Goal: Find contact information: Find contact information

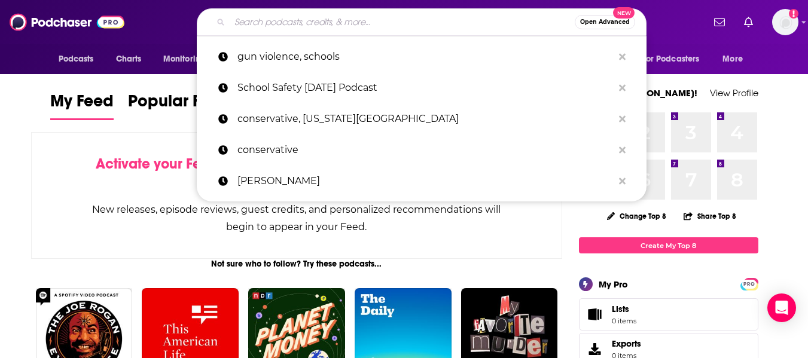
click at [298, 27] on input "Search podcasts, credits, & more..." at bounding box center [402, 22] width 345 height 19
click at [392, 21] on input "Search podcasts, credits, & more..." at bounding box center [402, 22] width 345 height 19
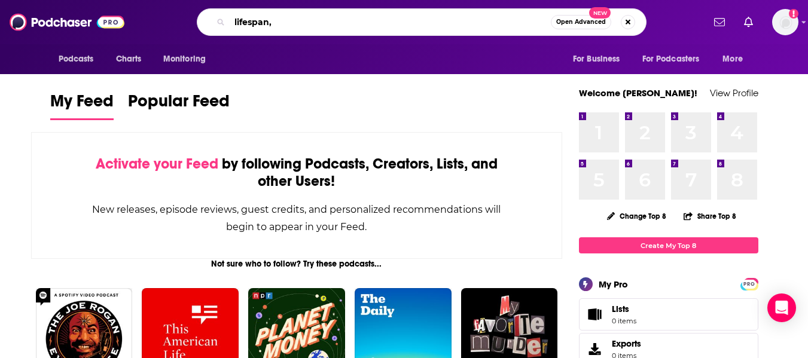
click at [421, 25] on input "lifespan," at bounding box center [390, 22] width 321 height 19
type input "lifespan, longevity"
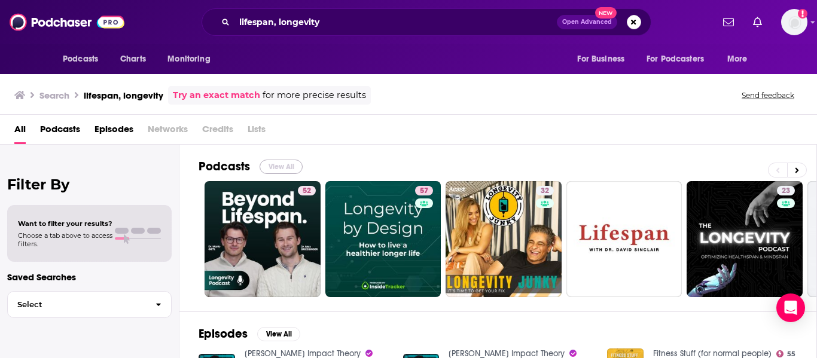
click at [284, 163] on button "View All" at bounding box center [281, 167] width 43 height 14
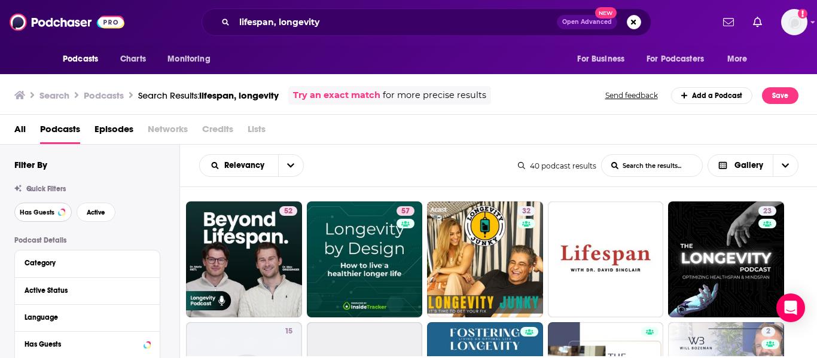
click at [29, 207] on button "Has Guests" at bounding box center [42, 212] width 57 height 19
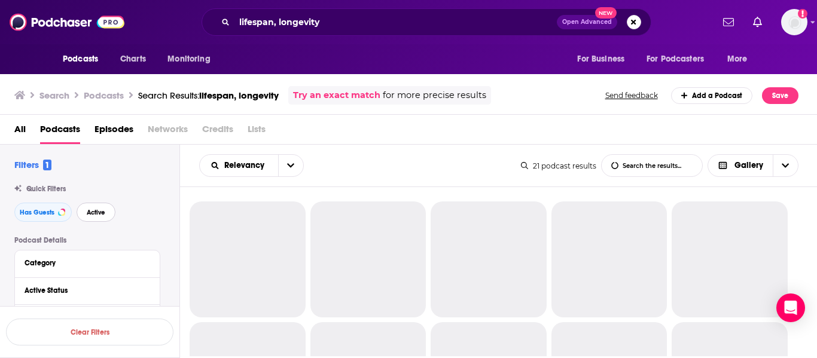
click at [95, 211] on span "Active" at bounding box center [96, 212] width 19 height 7
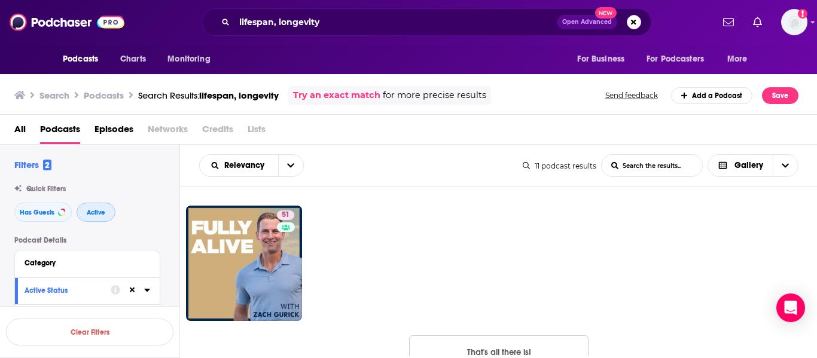
scroll to position [236, 0]
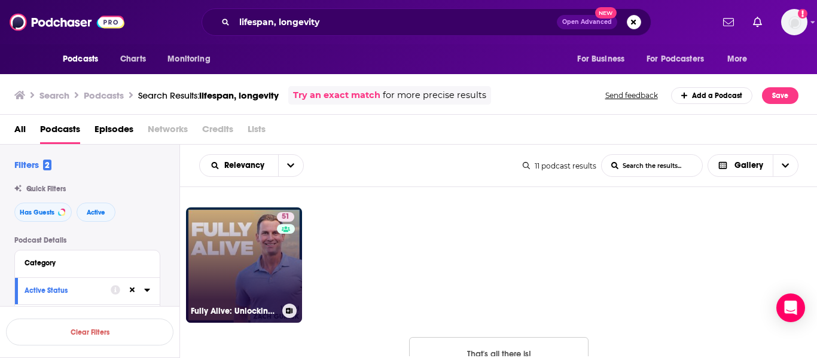
click at [245, 260] on link "51 Fully Alive: Unlocking the secrets to your healthier, happier, longer life" at bounding box center [244, 265] width 116 height 116
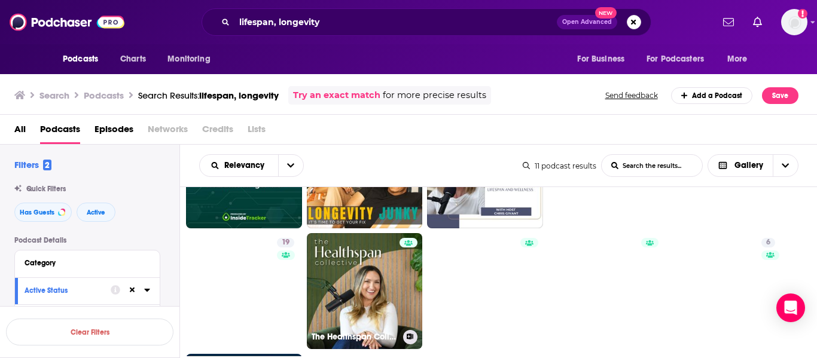
scroll to position [88, 0]
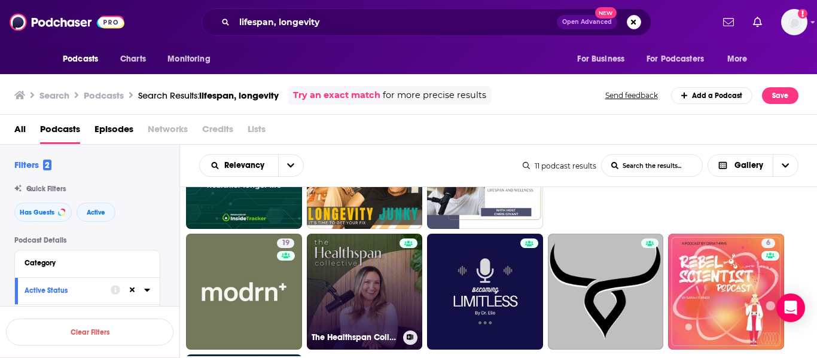
click at [362, 283] on link "The Healthspan Collective" at bounding box center [365, 292] width 116 height 116
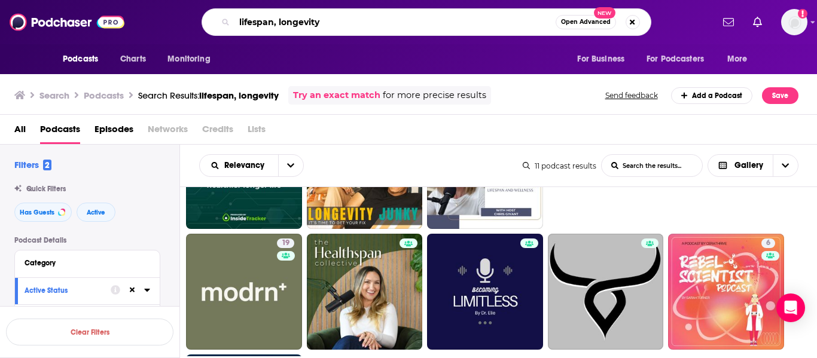
click at [276, 27] on input "lifespan, longevity" at bounding box center [394, 22] width 321 height 19
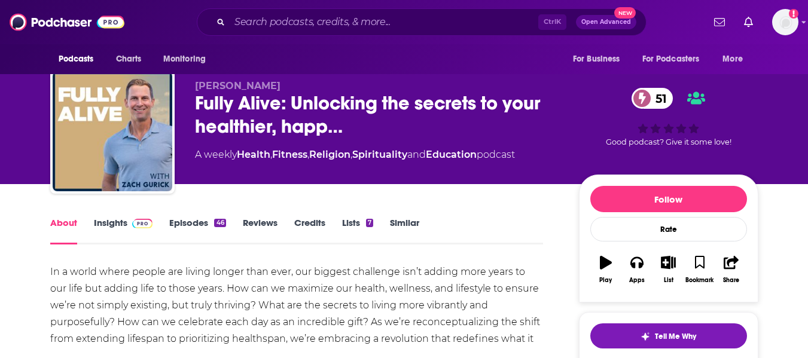
scroll to position [2, 0]
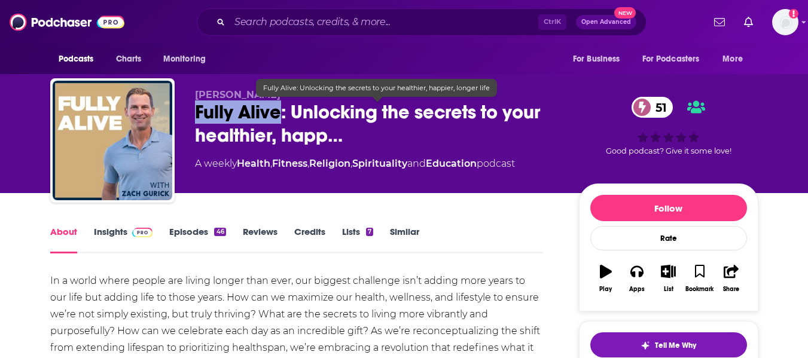
drag, startPoint x: 197, startPoint y: 120, endPoint x: 277, endPoint y: 120, distance: 79.5
click at [277, 120] on span "Fully Alive: Unlocking the secrets to your healthier, happ…" at bounding box center [377, 123] width 365 height 47
copy h1 "Fully Alive"
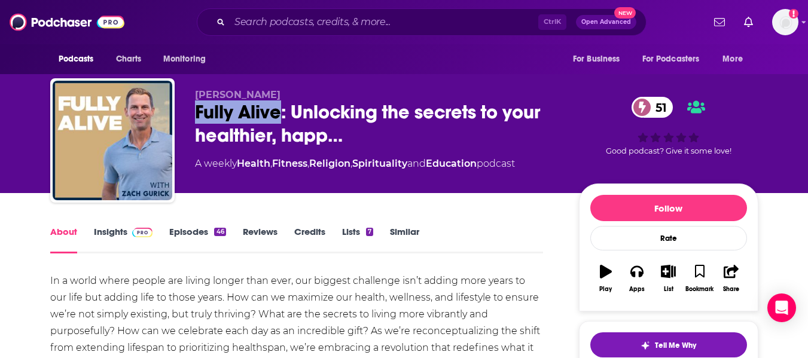
click at [116, 234] on link "Insights" at bounding box center [123, 240] width 59 height 28
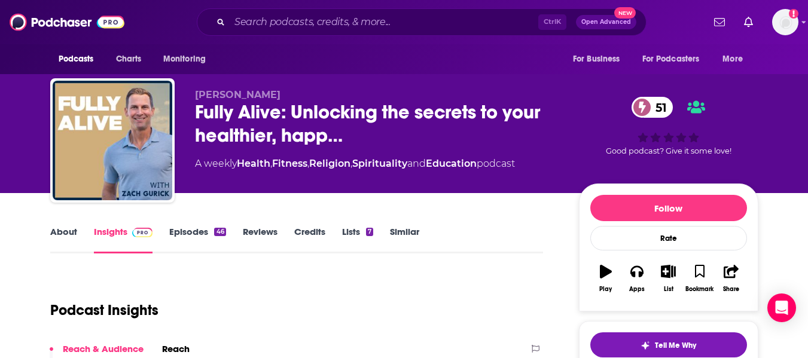
scroll to position [0, 0]
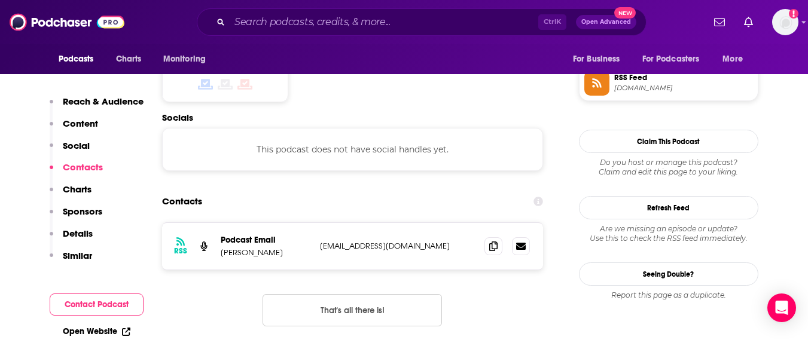
scroll to position [991, 0]
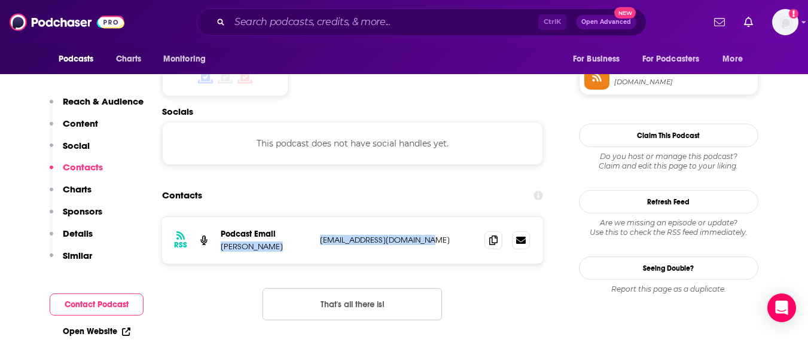
drag, startPoint x: 219, startPoint y: 188, endPoint x: 413, endPoint y: 182, distance: 193.8
click at [413, 217] on div "RSS Podcast Email Zach Gurick zachgurick@shellpoint.org zachgurick@shellpoint.o…" at bounding box center [352, 240] width 381 height 47
copy div "Zach Gurick zachgurick@shellpoint.org"
click at [290, 184] on section "Contacts RSS Podcast Email Zach Gurick zachgurick@shellpoint.org zachgurick@she…" at bounding box center [352, 261] width 381 height 155
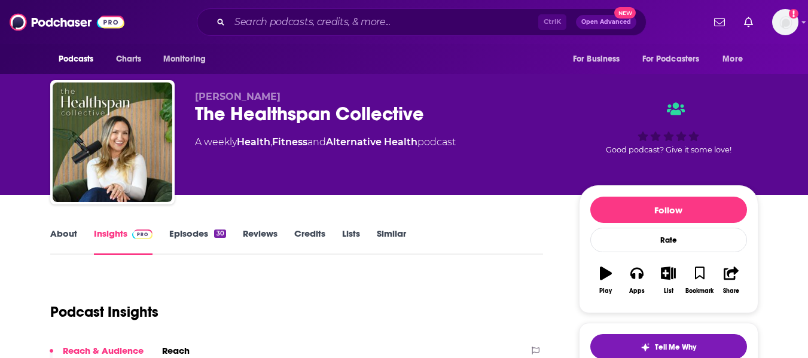
click at [58, 240] on link "About" at bounding box center [63, 242] width 27 height 28
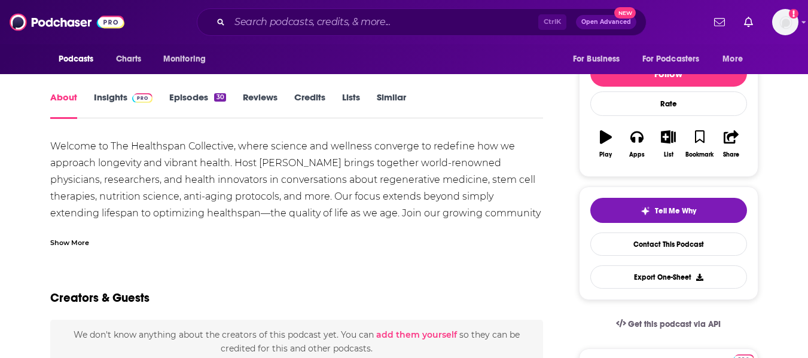
scroll to position [137, 0]
click at [87, 238] on div "Show More" at bounding box center [69, 241] width 39 height 11
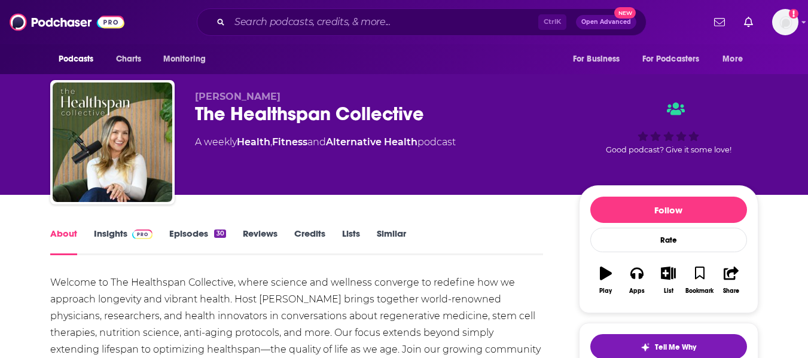
click at [237, 112] on div "The Healthspan Collective" at bounding box center [377, 113] width 365 height 23
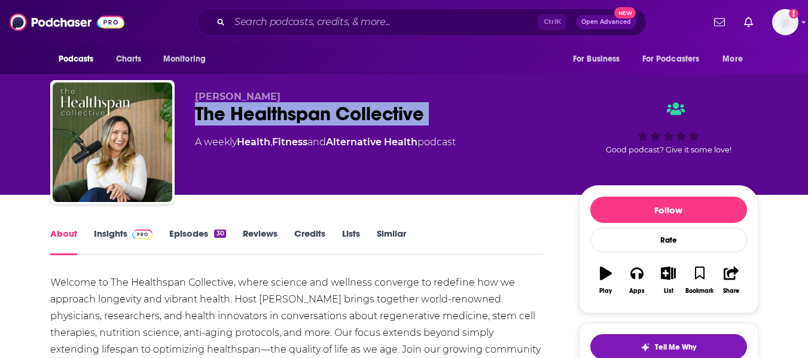
click at [237, 112] on div "The Healthspan Collective" at bounding box center [377, 113] width 365 height 23
copy div "The Healthspan Collective"
click at [237, 112] on div "The Healthspan Collective" at bounding box center [377, 113] width 365 height 23
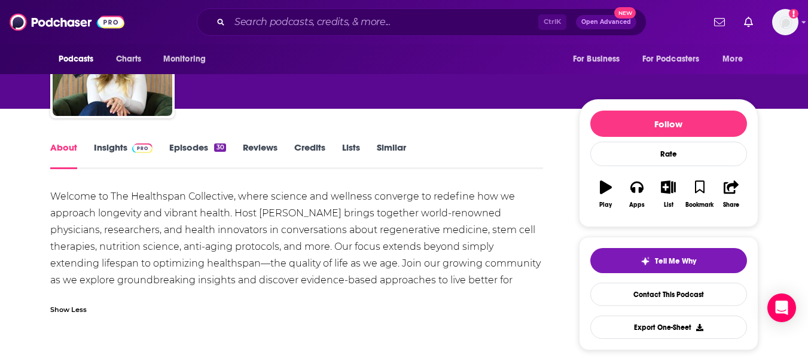
scroll to position [87, 0]
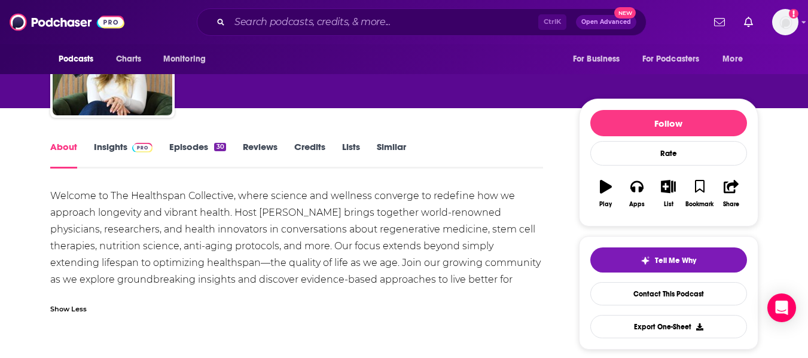
click at [102, 156] on link "Insights" at bounding box center [123, 155] width 59 height 28
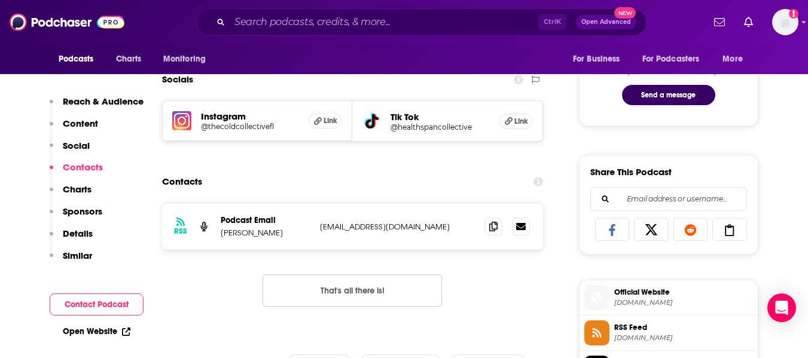
scroll to position [640, 0]
drag, startPoint x: 91, startPoint y: 328, endPoint x: 307, endPoint y: 181, distance: 261.2
click at [307, 181] on div "Contacts" at bounding box center [352, 181] width 381 height 23
drag, startPoint x: 453, startPoint y: 225, endPoint x: 343, endPoint y: 228, distance: 110.1
click at [343, 228] on p "hello@thehealthspancollective.com" at bounding box center [397, 226] width 155 height 10
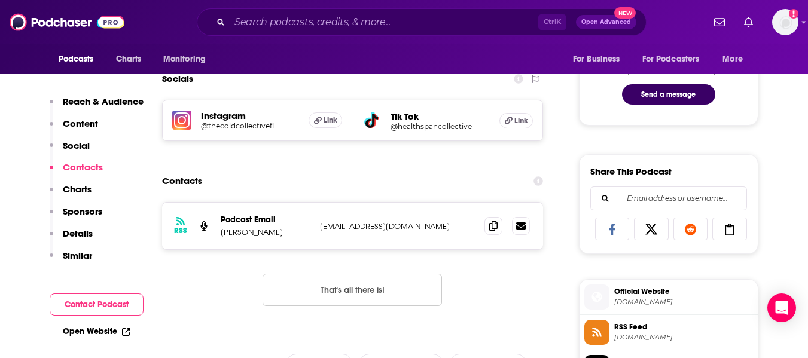
copy p "thehealthspancollective.com"
drag, startPoint x: 221, startPoint y: 231, endPoint x: 449, endPoint y: 227, distance: 227.9
click at [0, 0] on div "Podcast Email Nicole Doran hello@thehealthspancollective.com hello@thehealthspa…" at bounding box center [0, 0] width 0 height 0
copy div "Nicole Doran hello@thehealthspancollective.com"
